Goal: Information Seeking & Learning: Learn about a topic

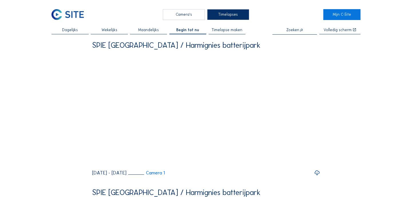
click at [185, 16] on div "Camera's" at bounding box center [184, 14] width 42 height 11
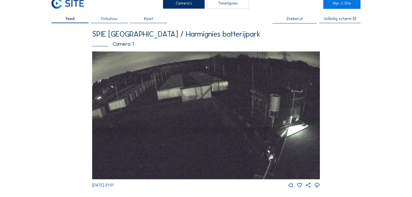
scroll to position [18, 0]
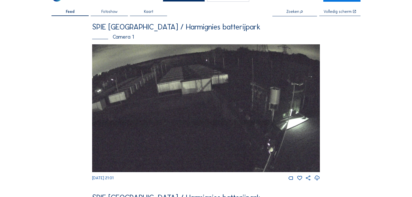
click at [225, 104] on img at bounding box center [206, 108] width 228 height 128
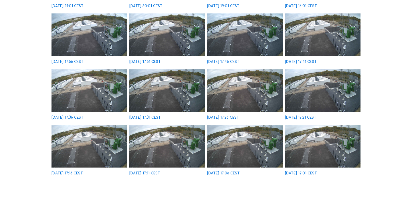
scroll to position [112, 0]
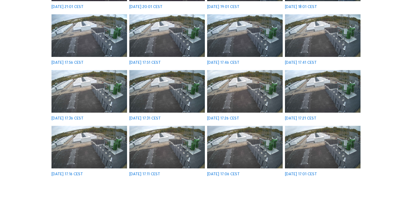
click at [241, 33] on img at bounding box center [245, 35] width 76 height 43
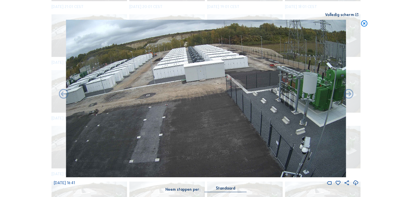
click at [367, 22] on icon at bounding box center [365, 24] width 8 height 8
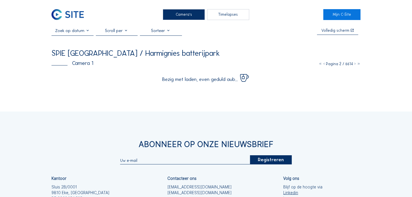
scroll to position [0, 0]
click at [221, 12] on div "Timelapses" at bounding box center [228, 14] width 42 height 11
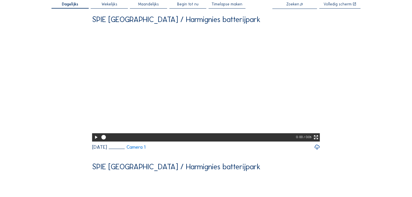
scroll to position [32, 0]
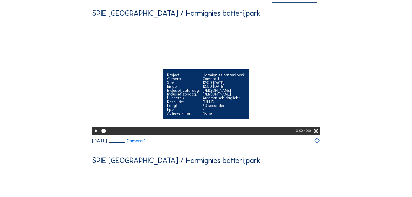
click at [95, 135] on icon at bounding box center [95, 131] width 5 height 7
click at [102, 135] on div at bounding box center [198, 131] width 197 height 8
click at [102, 135] on div at bounding box center [198, 131] width 196 height 8
drag, startPoint x: 102, startPoint y: 147, endPoint x: 97, endPoint y: 146, distance: 4.7
click at [97, 135] on div "0: 02 / 0:05" at bounding box center [206, 131] width 228 height 8
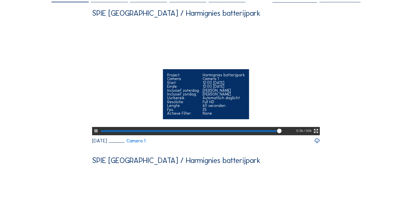
click at [104, 132] on div at bounding box center [189, 131] width 176 height 2
click at [104, 132] on div at bounding box center [103, 131] width 5 height 2
click at [104, 134] on icon at bounding box center [106, 132] width 5 height 6
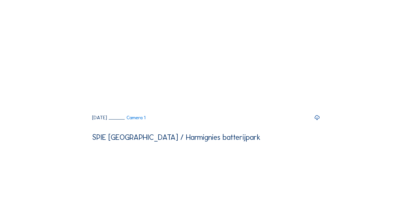
scroll to position [351, 0]
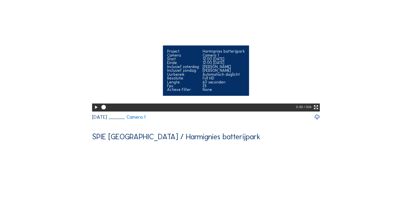
click at [95, 111] on icon at bounding box center [95, 107] width 5 height 7
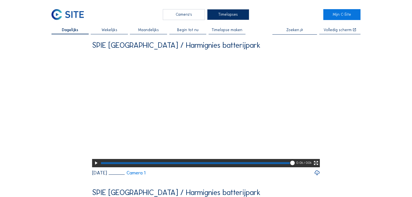
scroll to position [0, 0]
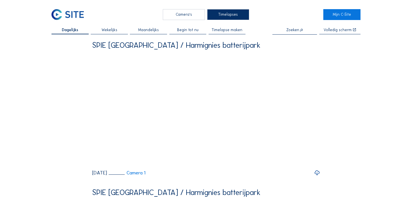
click at [182, 16] on div "Camera's" at bounding box center [184, 14] width 42 height 11
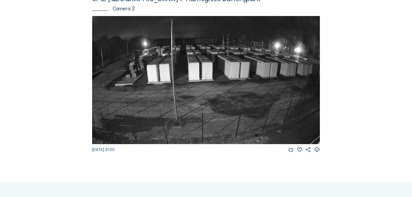
scroll to position [221, 0]
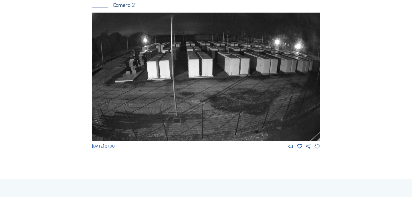
click at [132, 51] on img at bounding box center [206, 77] width 228 height 128
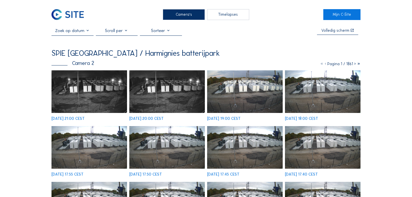
click at [75, 86] on img at bounding box center [90, 91] width 76 height 43
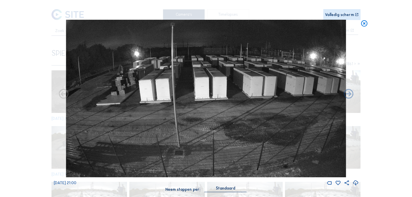
click at [364, 23] on icon at bounding box center [365, 24] width 8 height 8
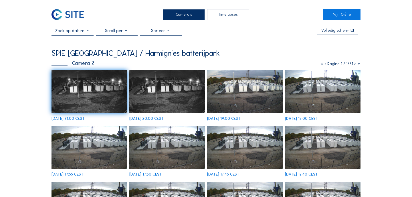
click at [355, 64] on icon at bounding box center [355, 64] width 4 height 5
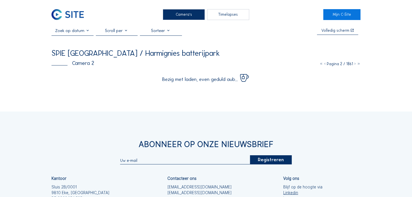
click at [355, 64] on icon at bounding box center [355, 64] width 4 height 5
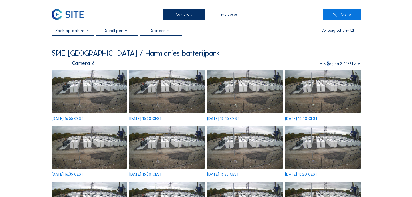
click at [355, 64] on icon at bounding box center [355, 64] width 4 height 5
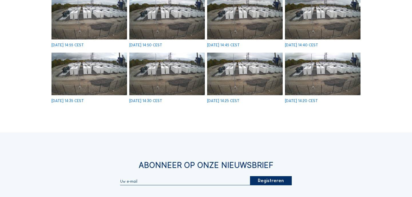
scroll to position [209, 0]
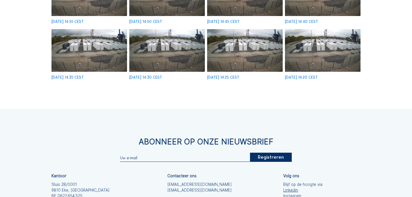
click at [381, 93] on div "Camera's Timelapses Mijn C-Site Volledig [PERSON_NAME] SPIE [GEOGRAPHIC_DATA] /…" at bounding box center [206, 28] width 412 height 474
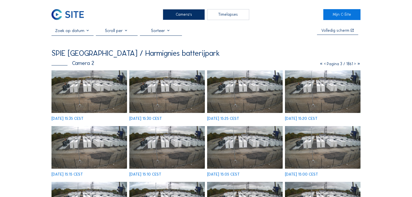
scroll to position [0, 0]
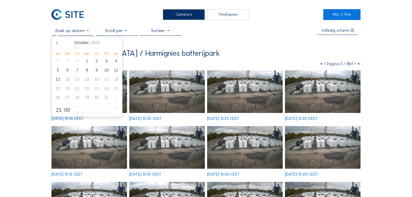
click at [79, 28] on input "text" at bounding box center [73, 30] width 42 height 5
click at [68, 80] on div "13" at bounding box center [68, 79] width 10 height 9
type input "[DATE] 00:00"
type input "0"
type input "[DATE] 01:00"
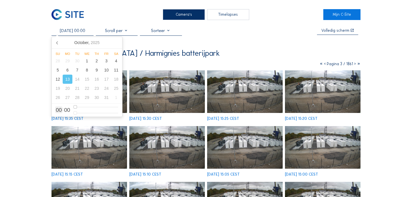
type input "1"
type input "[DATE] 02:00"
drag, startPoint x: 78, startPoint y: 106, endPoint x: 82, endPoint y: 107, distance: 3.8
type input "2"
click at [82, 107] on input "range" at bounding box center [96, 107] width 45 height 5
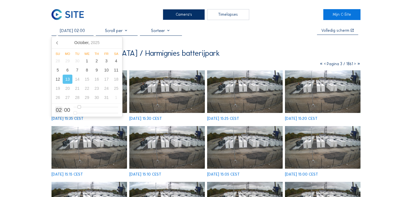
type input "[DATE] 03:00"
type input "3"
type input "[DATE] 04:00"
type input "4"
type input "[DATE] 05:00"
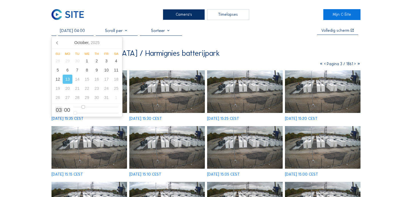
type input "5"
type input "[DATE] 06:00"
type input "6"
type input "[DATE] 07:00"
type input "7"
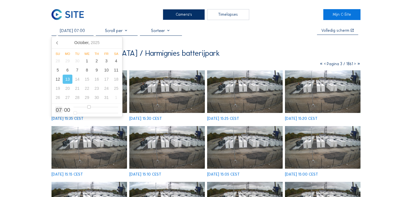
type input "[DATE] 08:00"
type input "8"
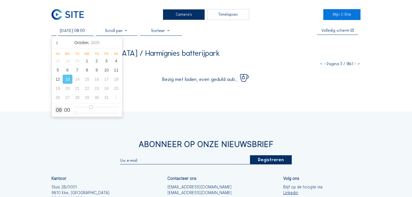
type input "[DATE] 07:00"
drag, startPoint x: 82, startPoint y: 107, endPoint x: 91, endPoint y: 107, distance: 9.2
type input "7"
click at [91, 107] on input "range" at bounding box center [96, 107] width 45 height 5
click at [32, 34] on div "Camera's Timelapses Mijn C-Site [DATE] 07:00 Volledig [PERSON_NAME] SPIE [GEOGR…" at bounding box center [206, 134] width 412 height 268
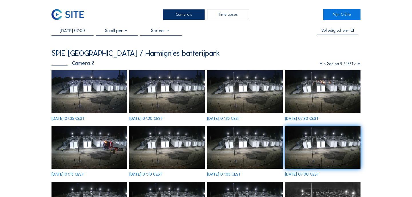
click at [77, 86] on img at bounding box center [90, 91] width 76 height 43
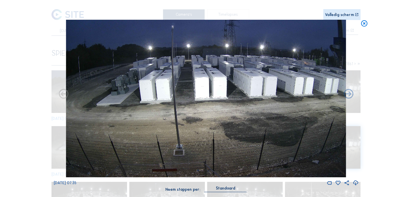
click at [366, 23] on icon at bounding box center [365, 24] width 8 height 8
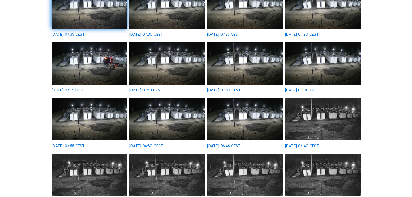
scroll to position [79, 0]
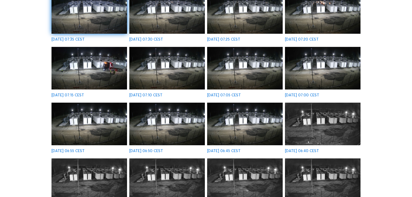
click at [265, 130] on img at bounding box center [245, 124] width 76 height 43
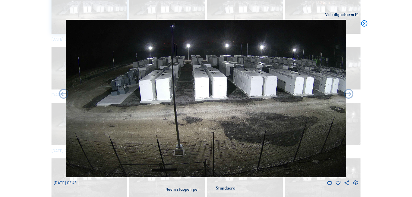
click at [364, 25] on icon at bounding box center [365, 24] width 8 height 8
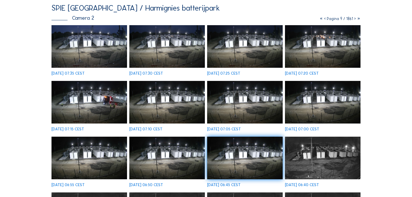
scroll to position [42, 0]
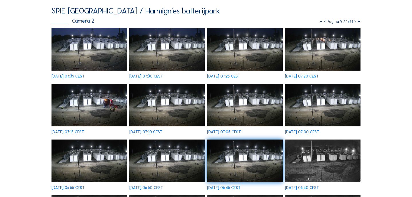
click at [100, 108] on img at bounding box center [90, 105] width 76 height 43
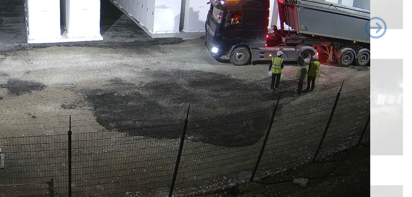
scroll to position [48, 0]
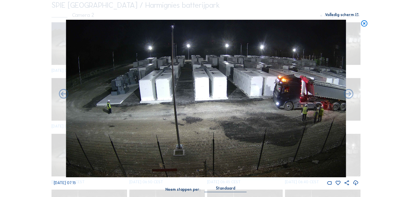
click at [365, 24] on icon at bounding box center [365, 24] width 8 height 8
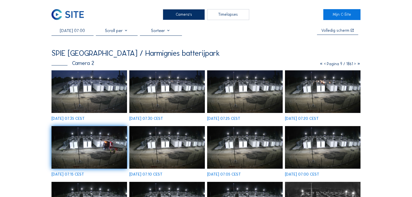
scroll to position [0, 0]
